Goal: Obtain resource: Obtain resource

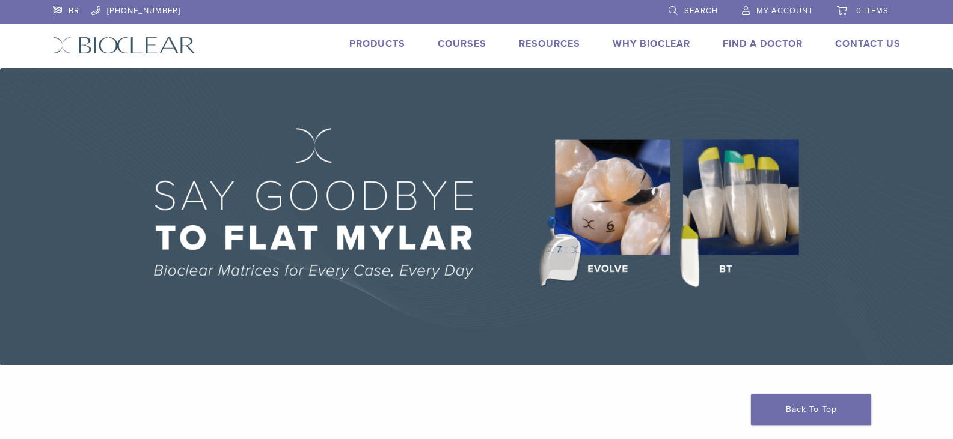
click at [473, 50] on li "Courses" at bounding box center [462, 44] width 49 height 14
click at [466, 41] on link "Courses" at bounding box center [462, 44] width 49 height 12
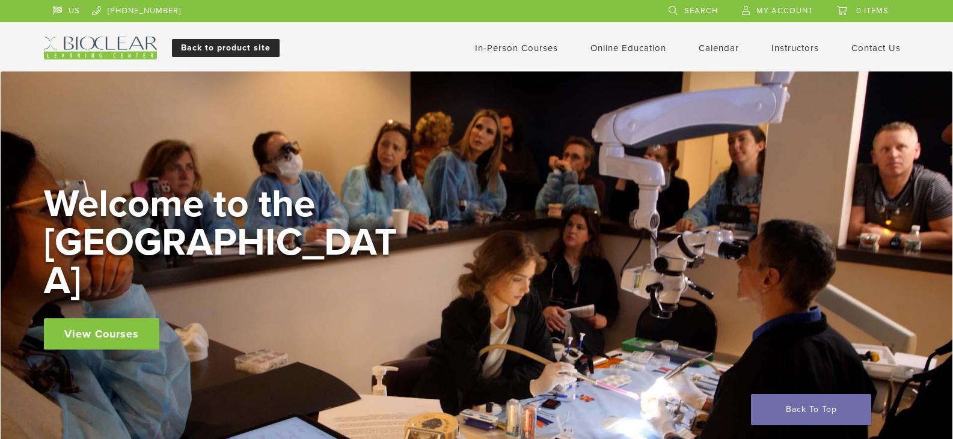
click at [224, 46] on link "Back to product site" at bounding box center [226, 48] width 108 height 18
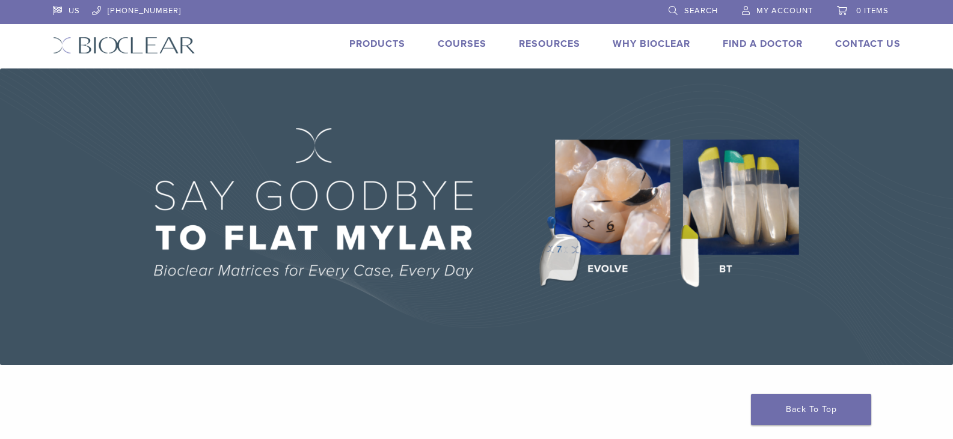
click at [382, 41] on link "Products" at bounding box center [377, 44] width 56 height 12
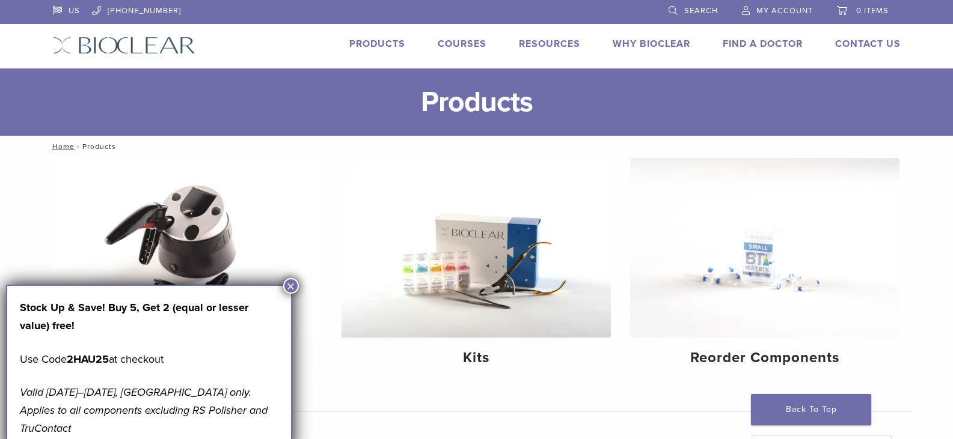
click at [292, 286] on button "×" at bounding box center [291, 286] width 16 height 16
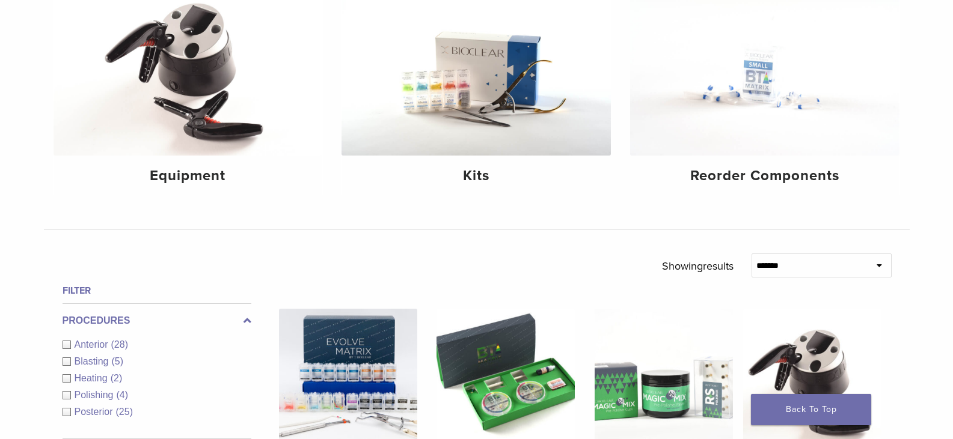
scroll to position [240, 0]
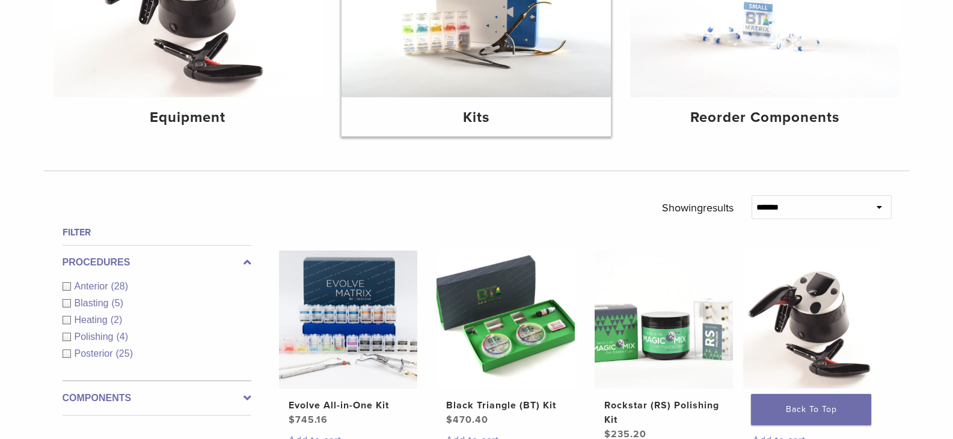
click at [498, 56] on img at bounding box center [475, 8] width 269 height 180
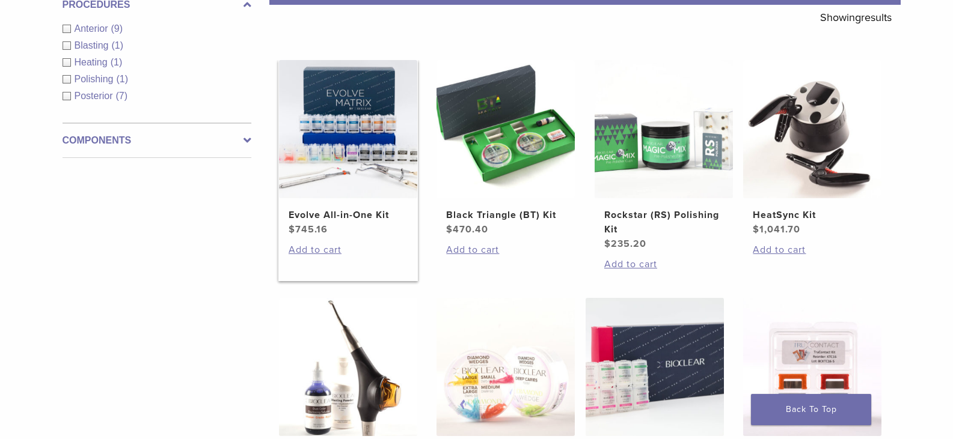
scroll to position [240, 0]
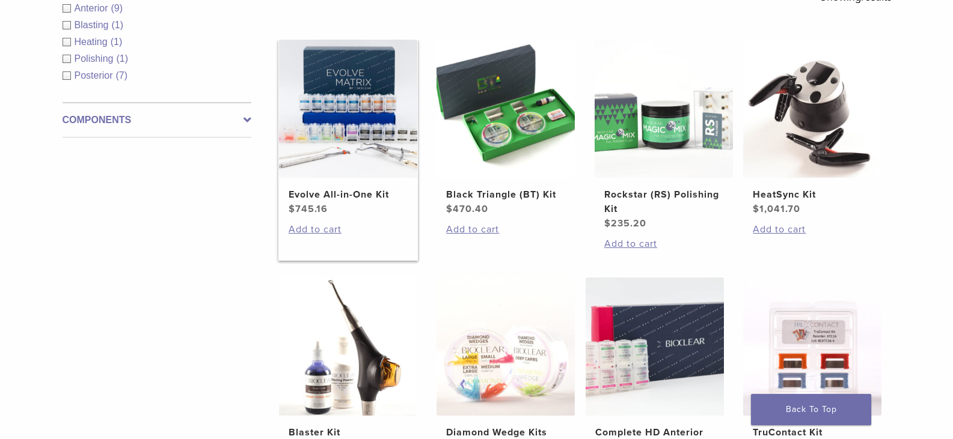
click at [364, 196] on h2 "Evolve All-in-One Kit" at bounding box center [348, 195] width 119 height 14
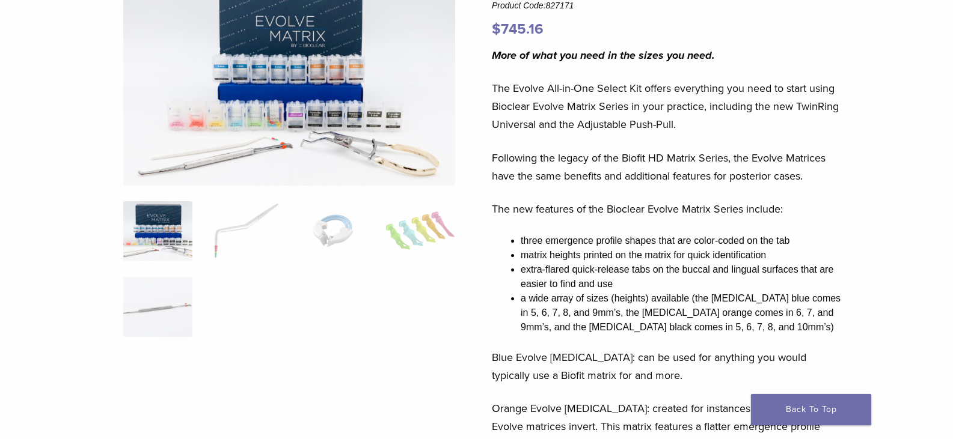
scroll to position [120, 0]
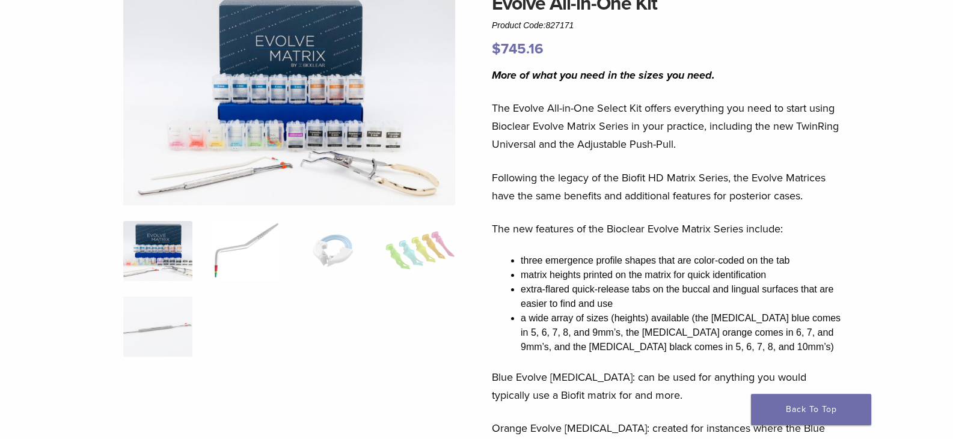
click at [227, 254] on img at bounding box center [244, 251] width 69 height 60
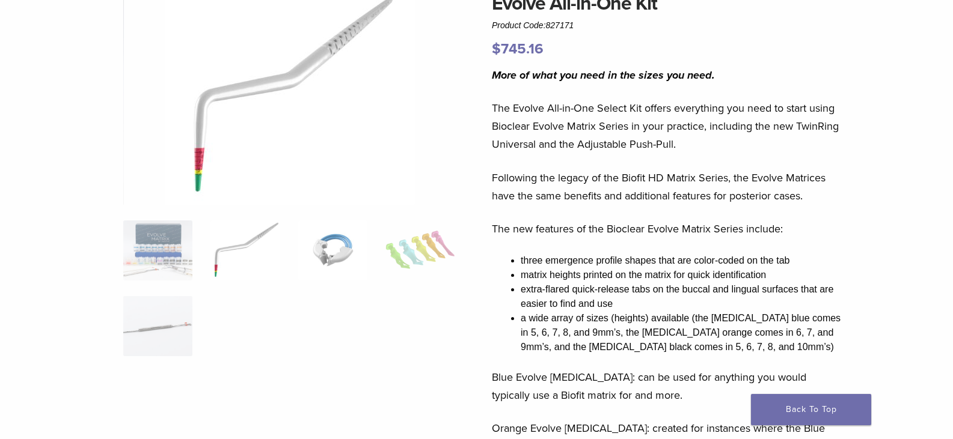
click at [328, 251] on img at bounding box center [332, 251] width 69 height 60
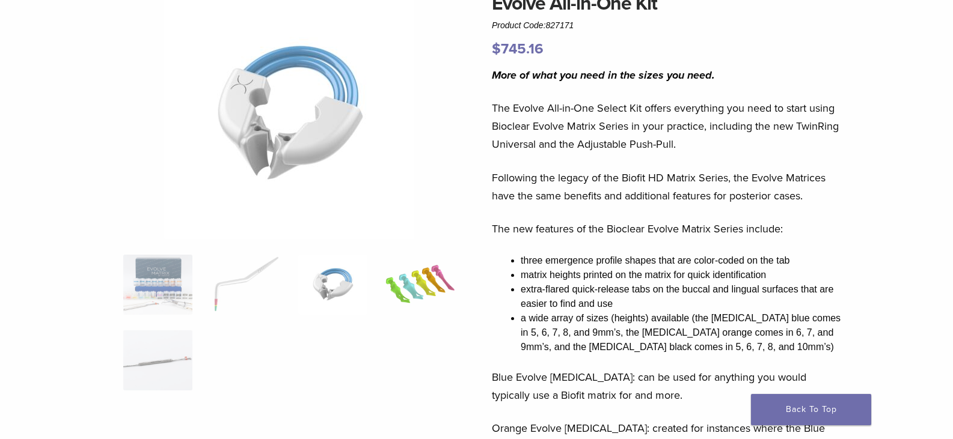
click at [432, 278] on img at bounding box center [419, 285] width 69 height 60
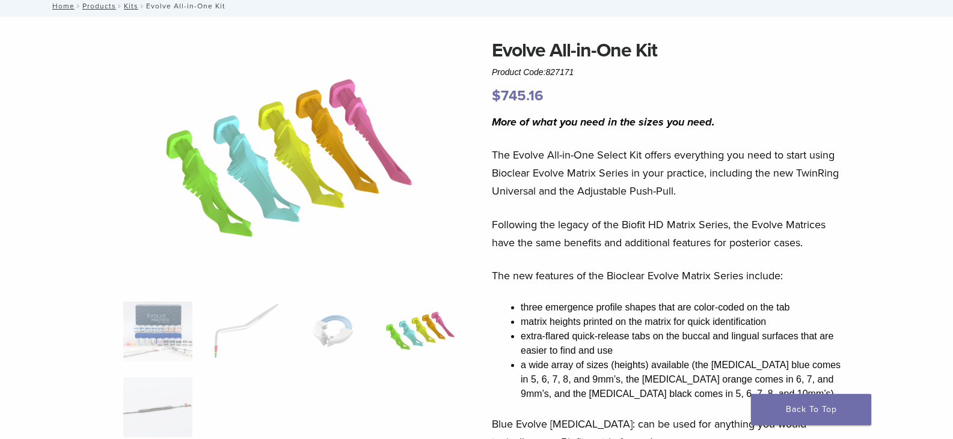
scroll to position [0, 0]
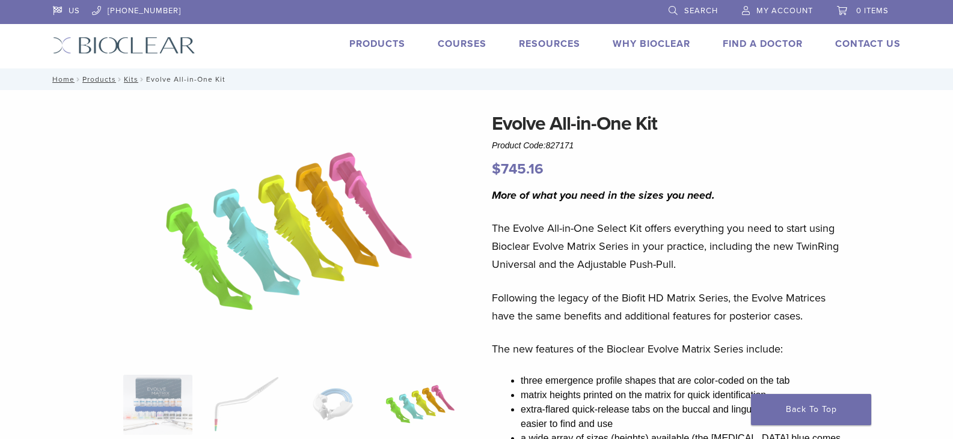
click at [530, 35] on div "US 1.855.712.5327 Search My Account 0 items Cart No products in the cart. Back …" at bounding box center [477, 34] width 866 height 69
click at [536, 63] on link "Technique Guides, IFU, & SDS" at bounding box center [602, 64] width 160 height 26
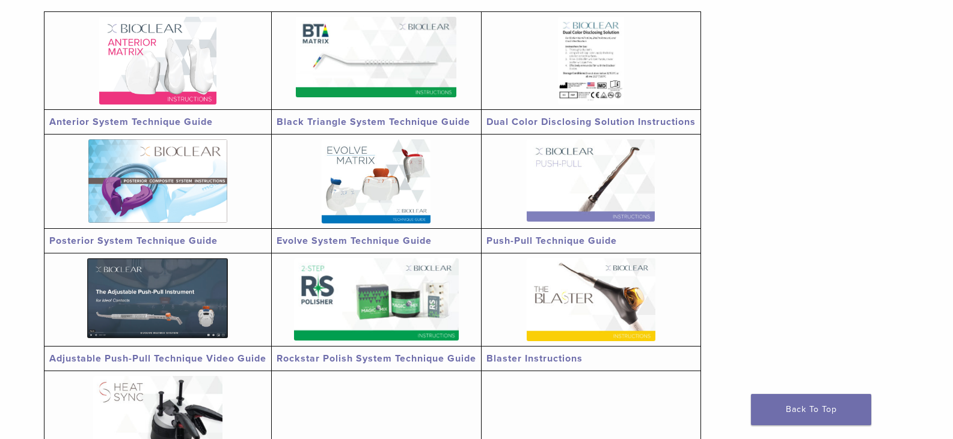
scroll to position [240, 0]
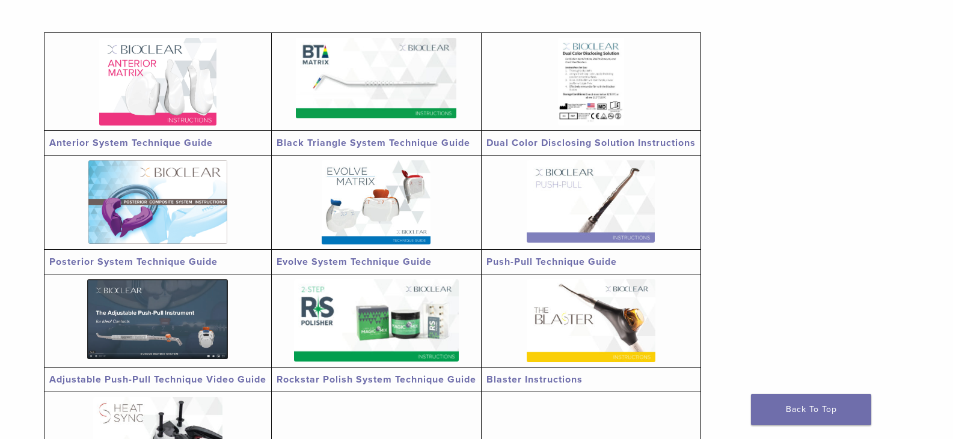
click at [114, 138] on link "Anterior System Technique Guide" at bounding box center [131, 143] width 164 height 12
